Goal: Task Accomplishment & Management: Manage account settings

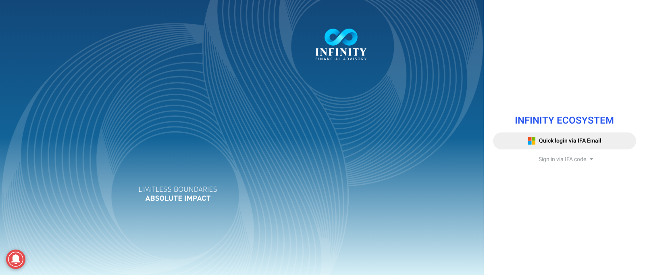
click at [551, 161] on span "Sign in via IFA code" at bounding box center [563, 159] width 48 height 8
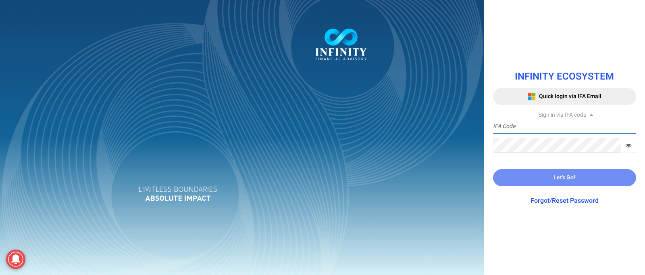
paste input "IFA0097"
type input "IFA0097"
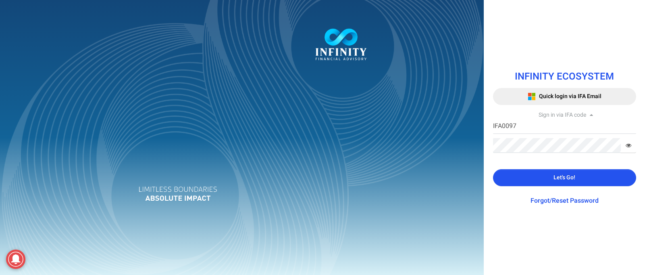
click at [542, 177] on button "Let's Go!" at bounding box center [564, 177] width 143 height 17
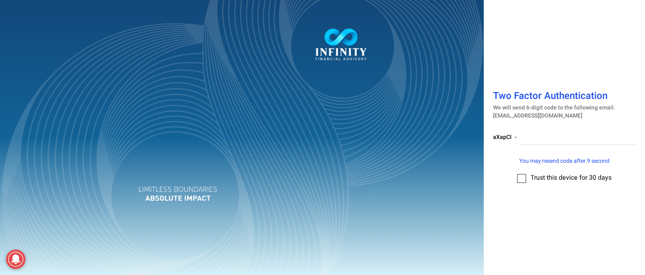
click at [517, 178] on div "Trust this device for 30 days" at bounding box center [564, 178] width 143 height 11
click at [524, 180] on label at bounding box center [521, 178] width 9 height 9
click at [522, 175] on input "checkbox" at bounding box center [522, 175] width 0 height 0
click at [530, 134] on input "number" at bounding box center [577, 137] width 117 height 15
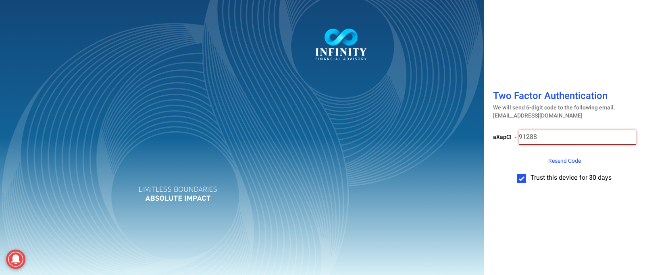
type input "912886"
